Goal: Task Accomplishment & Management: Complete application form

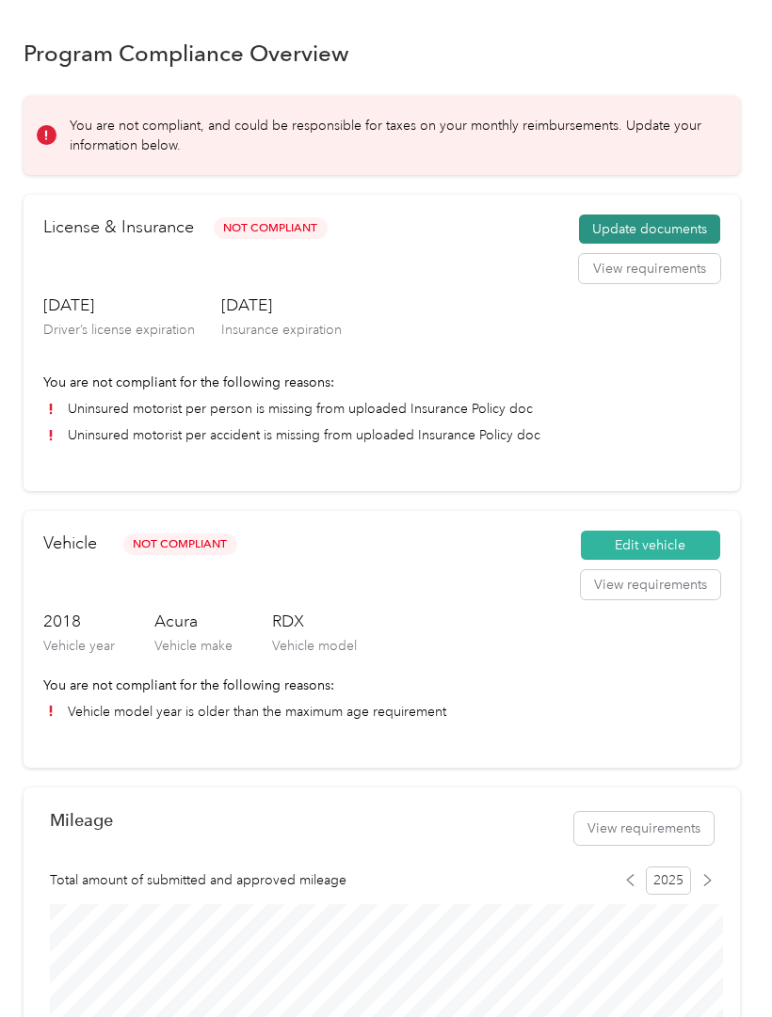
click at [656, 239] on button "Update documents" at bounding box center [649, 230] width 141 height 30
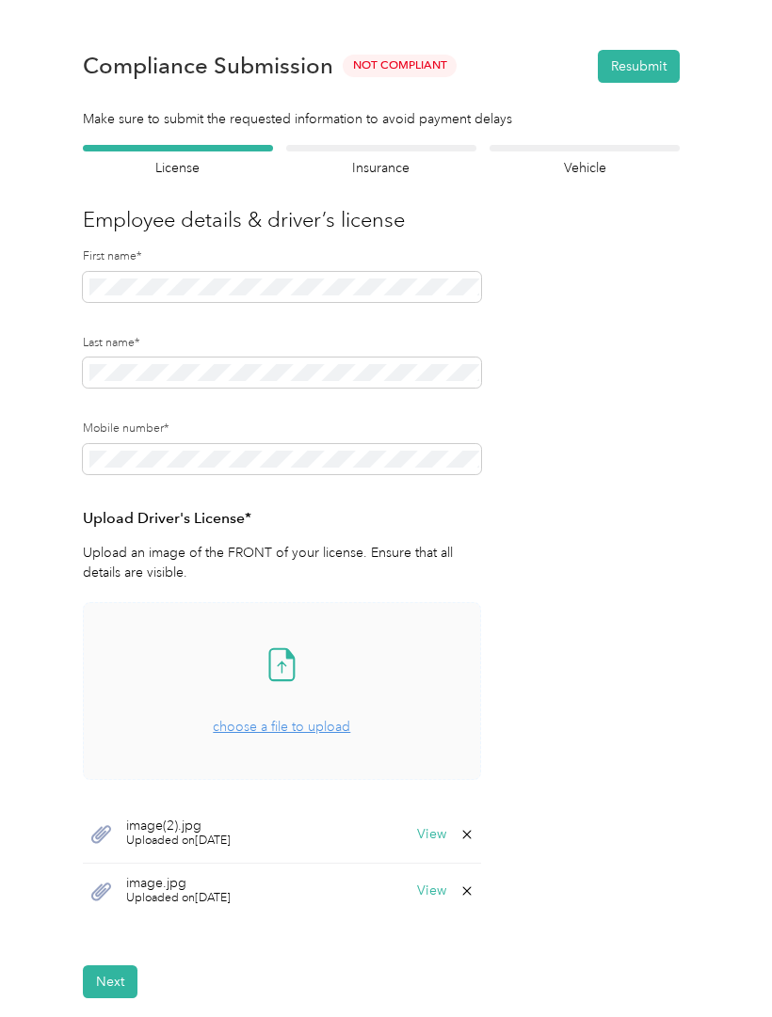
click at [309, 729] on span "choose a file to upload" at bounding box center [281, 727] width 137 height 16
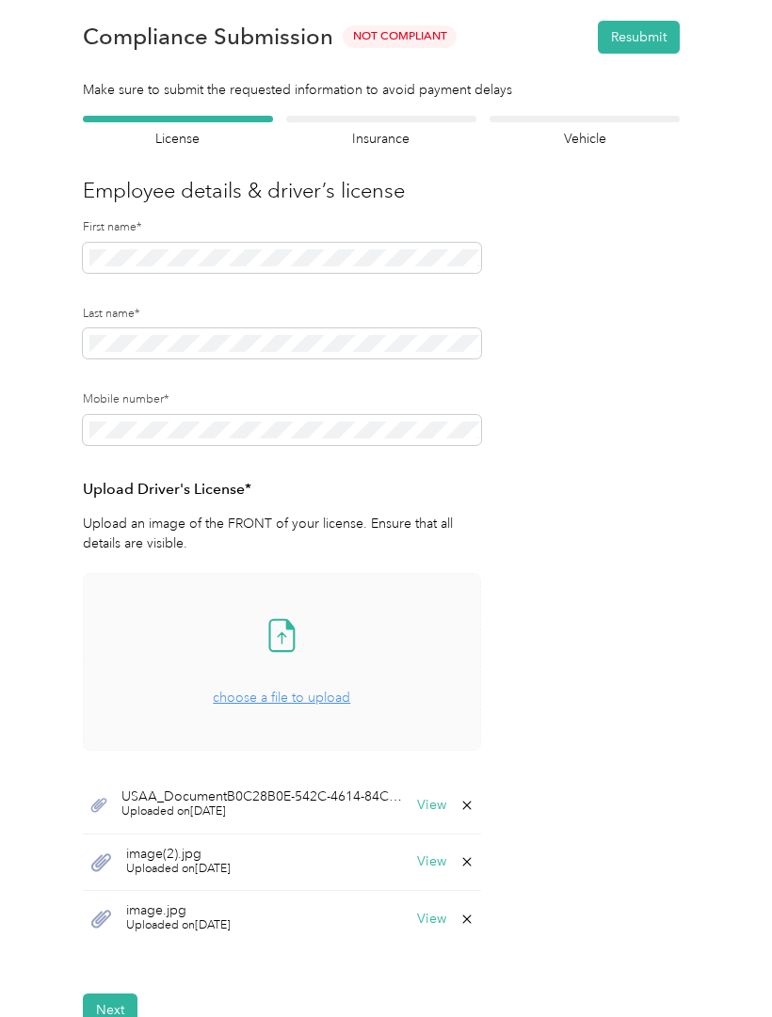
scroll to position [40, 0]
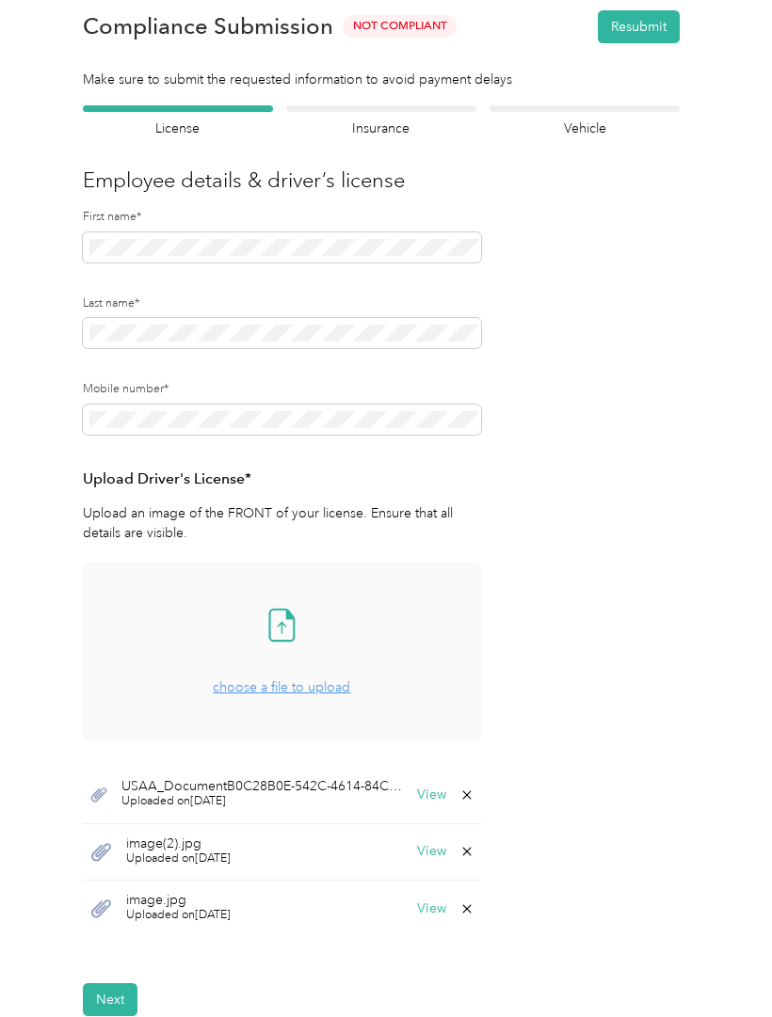
click at [113, 987] on button "Next" at bounding box center [110, 999] width 55 height 33
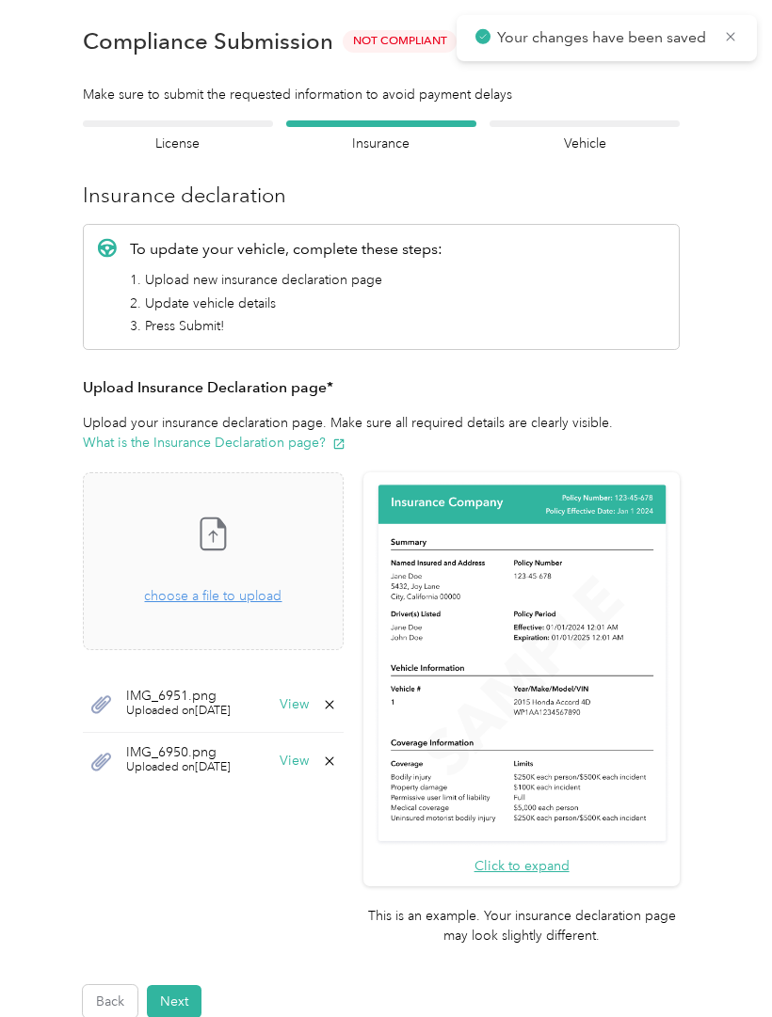
scroll to position [23, 0]
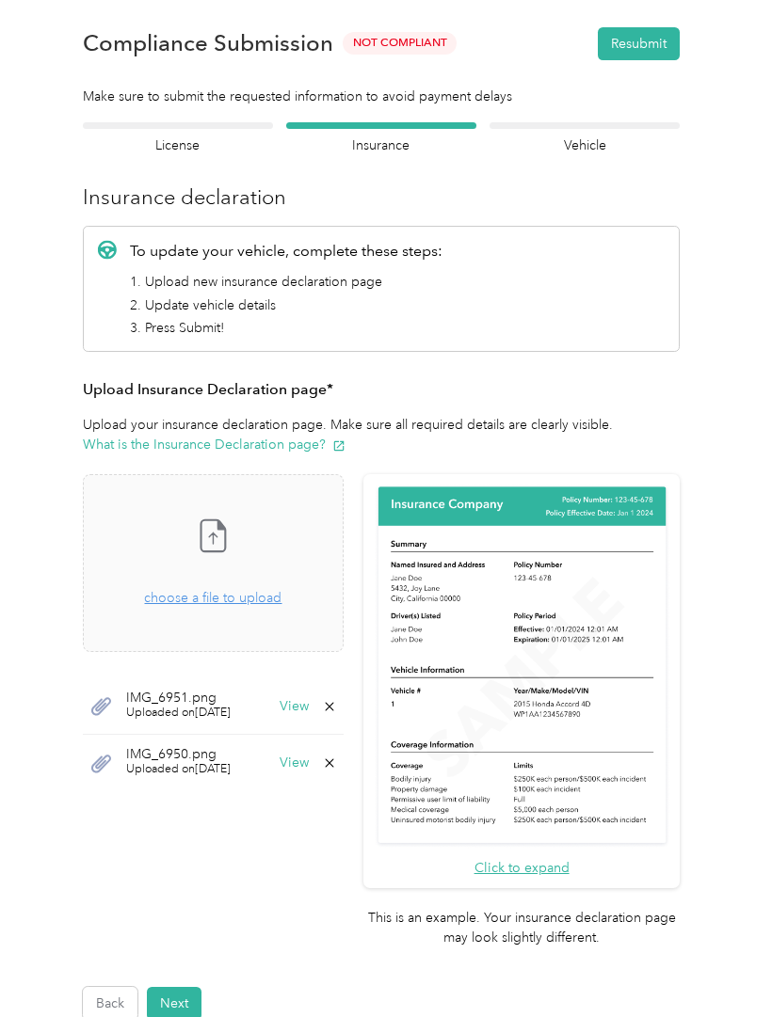
click at [122, 987] on button "Back" at bounding box center [110, 1003] width 55 height 33
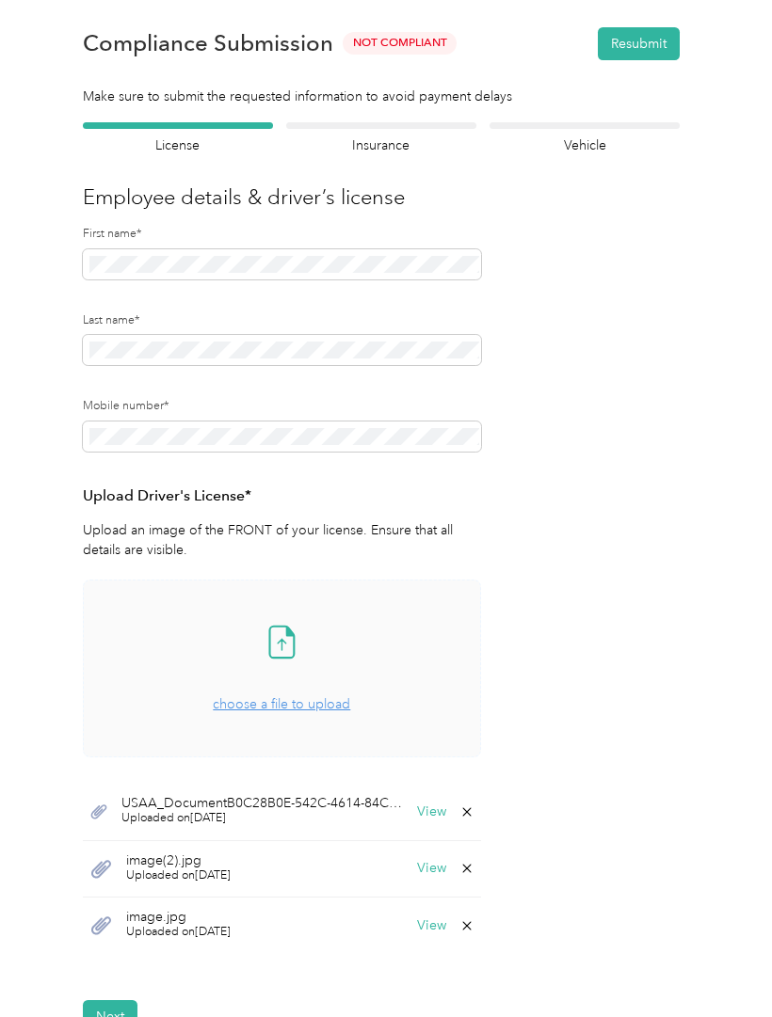
click at [444, 810] on button "View" at bounding box center [431, 811] width 29 height 13
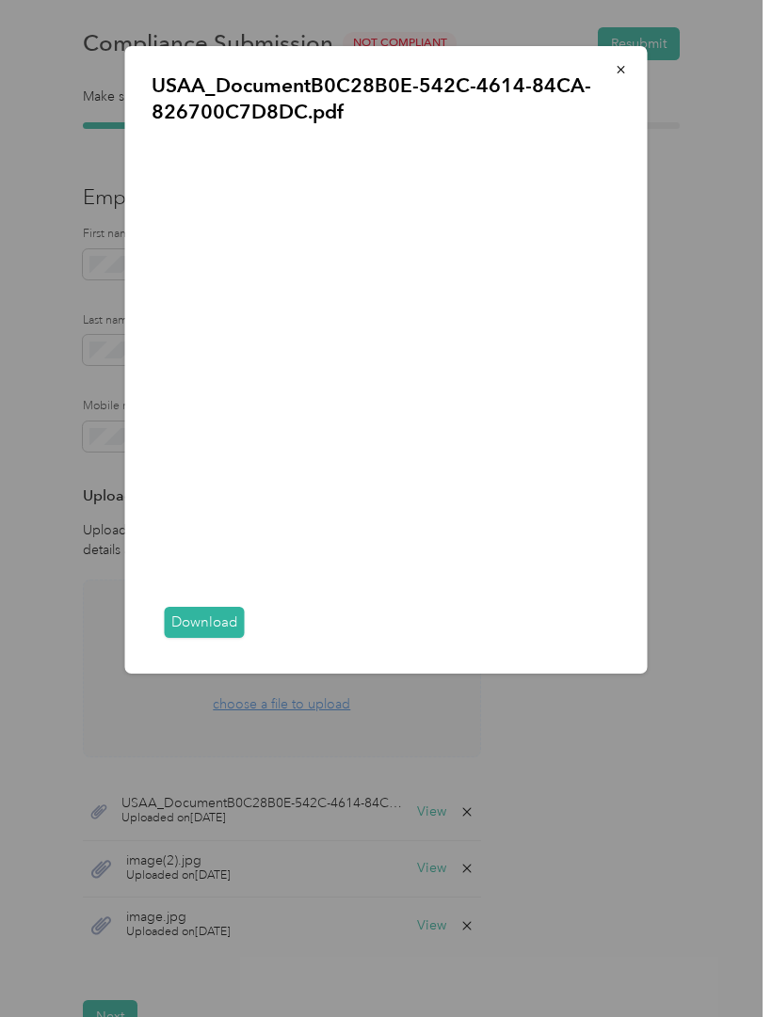
click at [209, 638] on link "Download" at bounding box center [205, 622] width 80 height 31
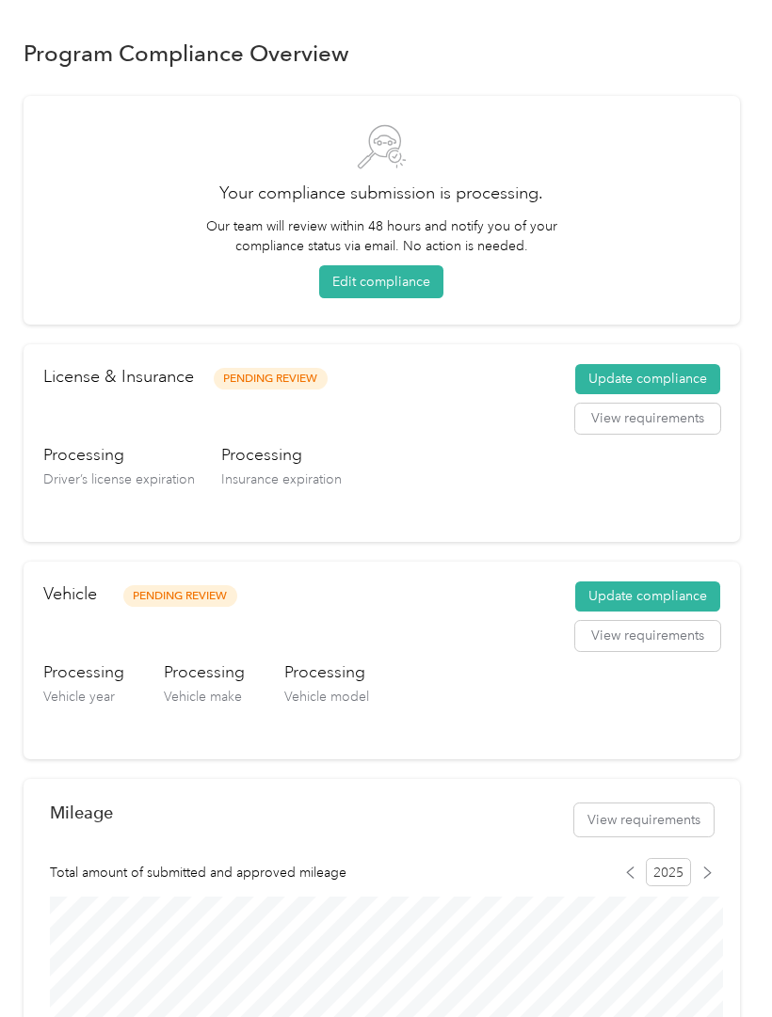
click at [669, 426] on button "View requirements" at bounding box center [647, 419] width 145 height 30
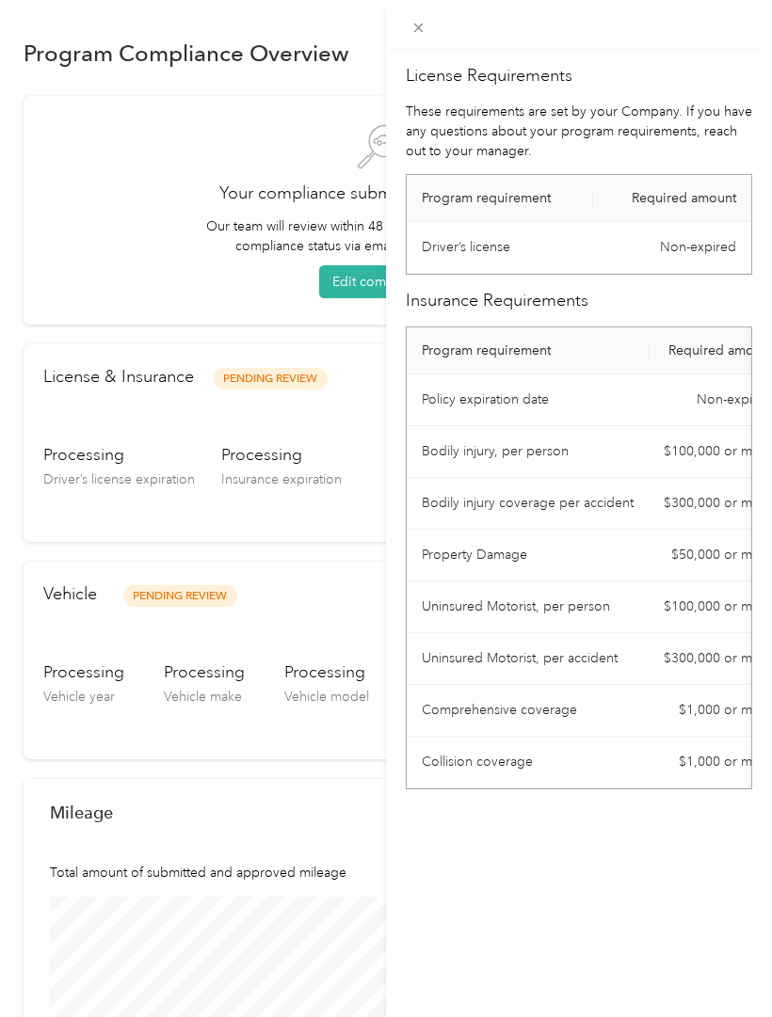
click at [131, 217] on div "License Requirements These requirements are set by your Company. If you have an…" at bounding box center [386, 508] width 772 height 1017
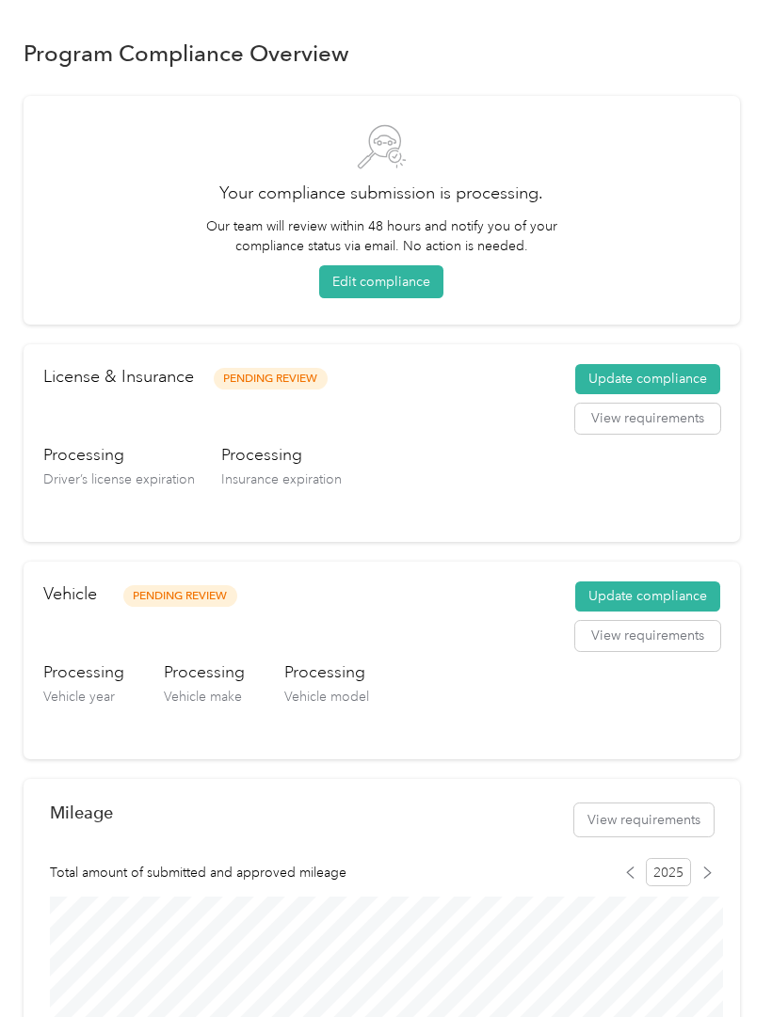
click at [670, 382] on button "Update compliance" at bounding box center [647, 379] width 145 height 30
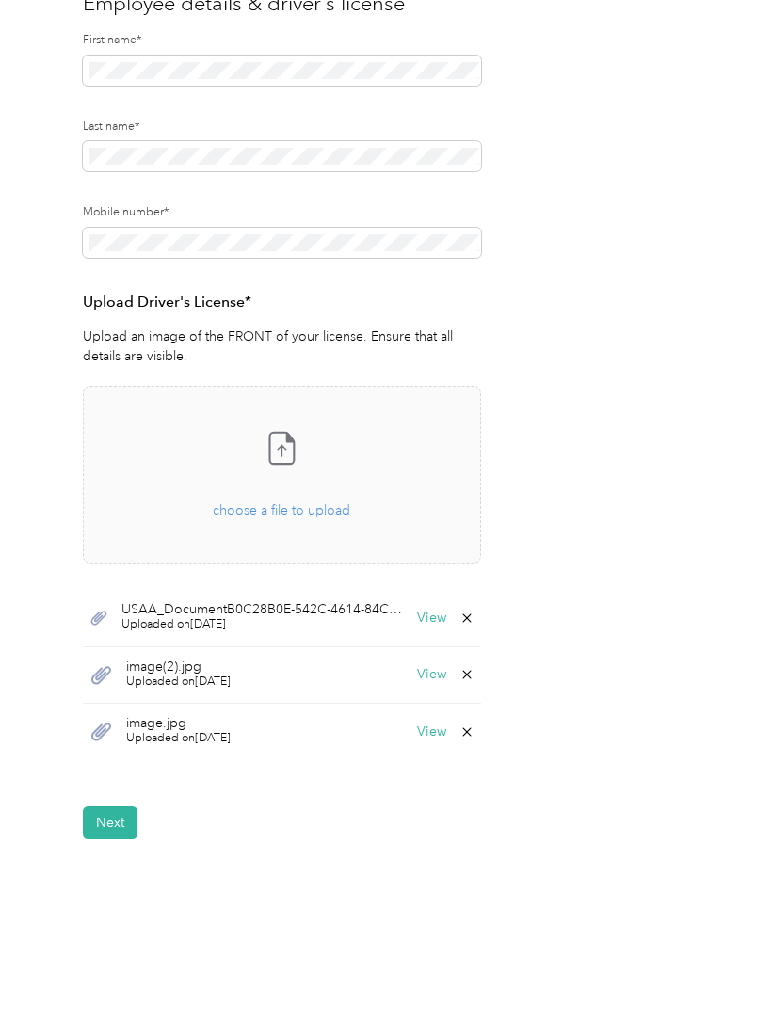
scroll to position [215, 0]
click at [276, 607] on span "USAA_DocumentB0C28B0E-542C-4614-84CA-826700C7D8DC.pdf" at bounding box center [262, 610] width 282 height 13
click at [434, 624] on button "View" at bounding box center [431, 619] width 29 height 13
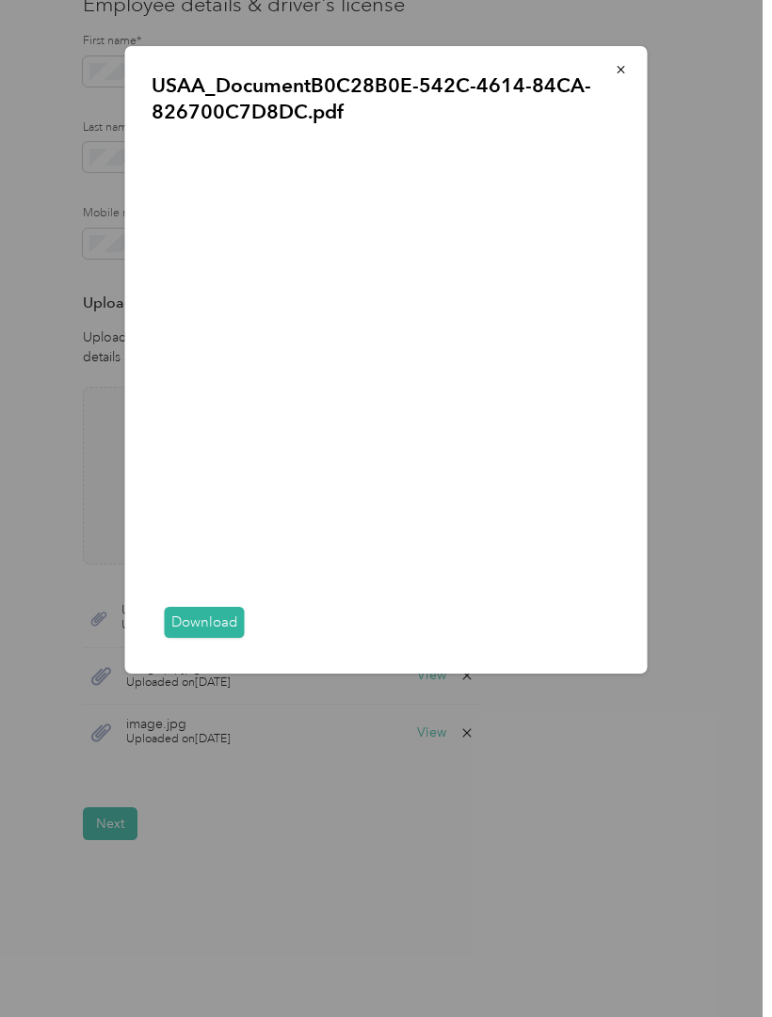
click at [149, 145] on div "USAA_DocumentB0C28B0E-542C-4614-84CA-826700C7D8DC.pdf Download" at bounding box center [386, 360] width 522 height 628
click at [202, 638] on link "Download" at bounding box center [205, 622] width 80 height 31
